Goal: Browse casually

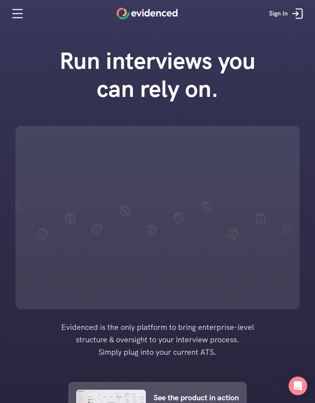
click at [311, 401] on div at bounding box center [157, 376] width 315 height 753
click at [309, 402] on div at bounding box center [157, 376] width 315 height 753
click at [311, 403] on div at bounding box center [157, 376] width 315 height 753
